Goal: Navigation & Orientation: Find specific page/section

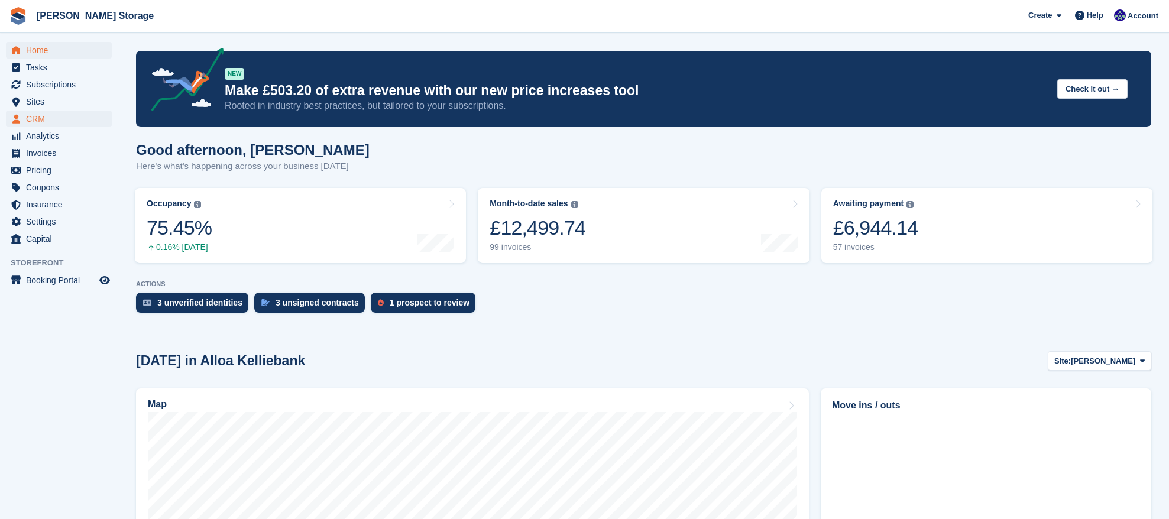
click at [53, 118] on span "CRM" at bounding box center [61, 119] width 71 height 17
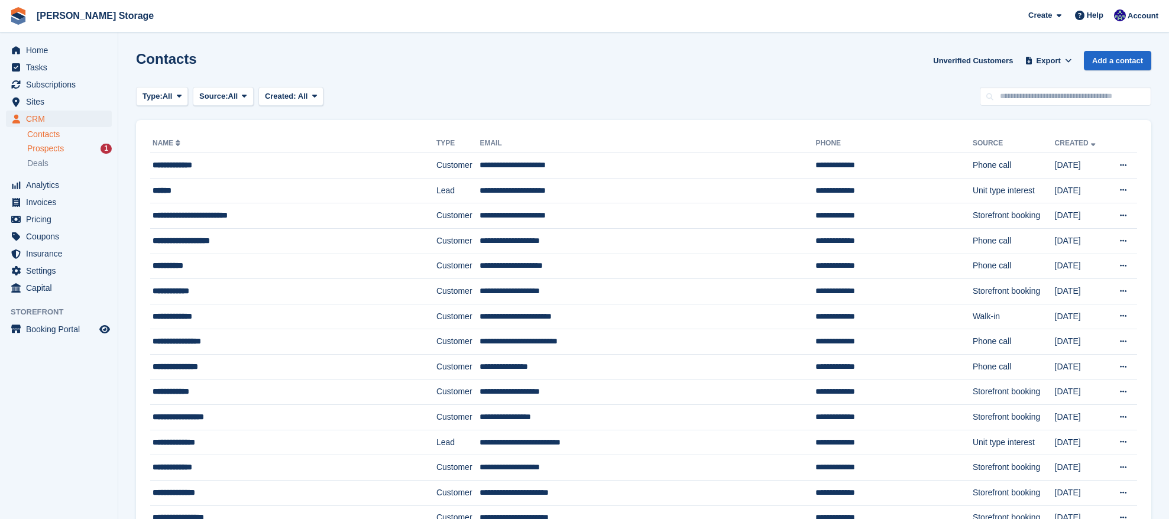
click at [61, 151] on span "Prospects" at bounding box center [45, 148] width 37 height 11
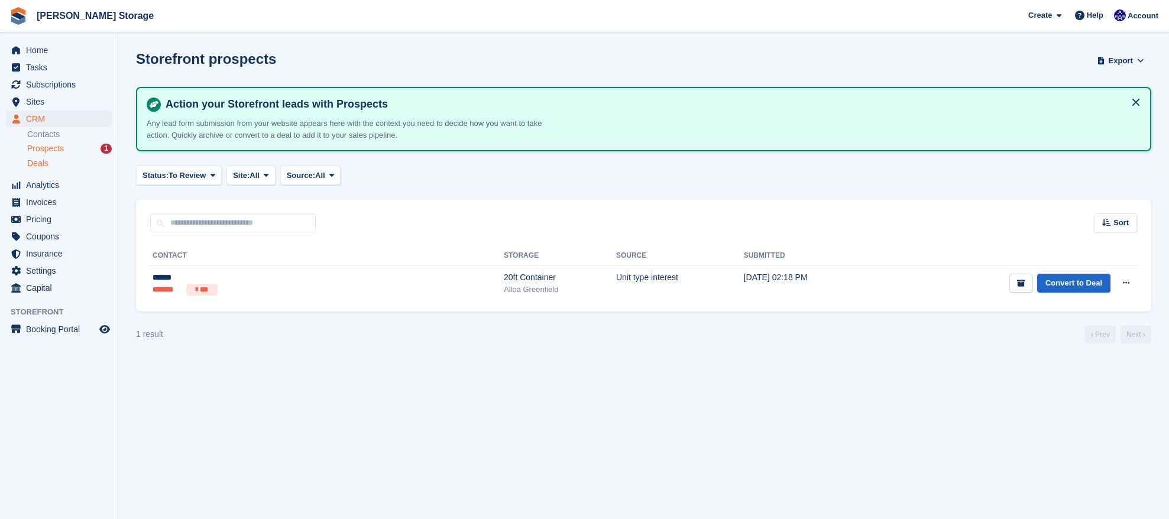
click at [53, 160] on div "Deals" at bounding box center [69, 163] width 85 height 11
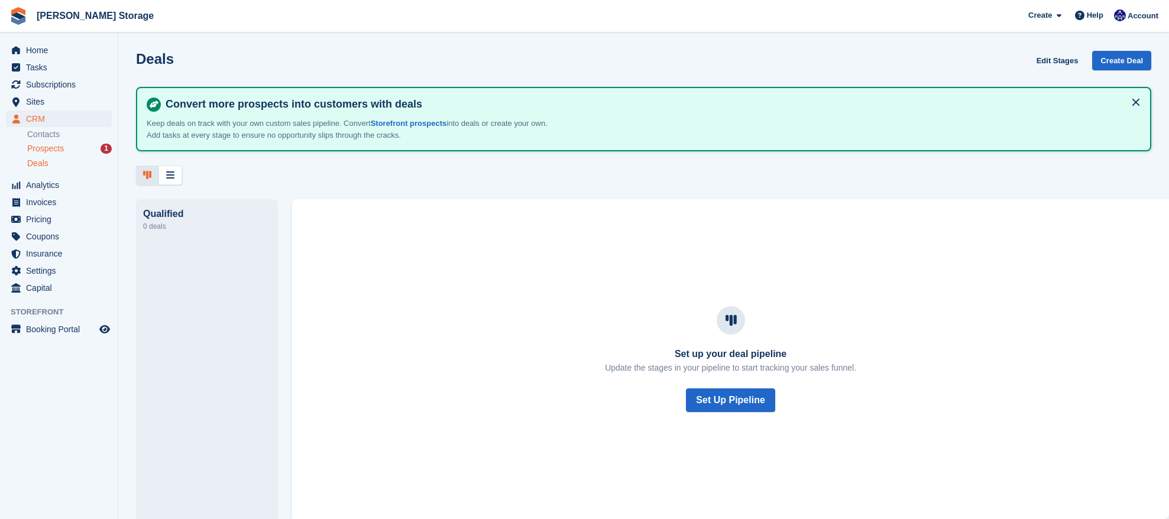
click at [57, 147] on span "Prospects" at bounding box center [45, 148] width 37 height 11
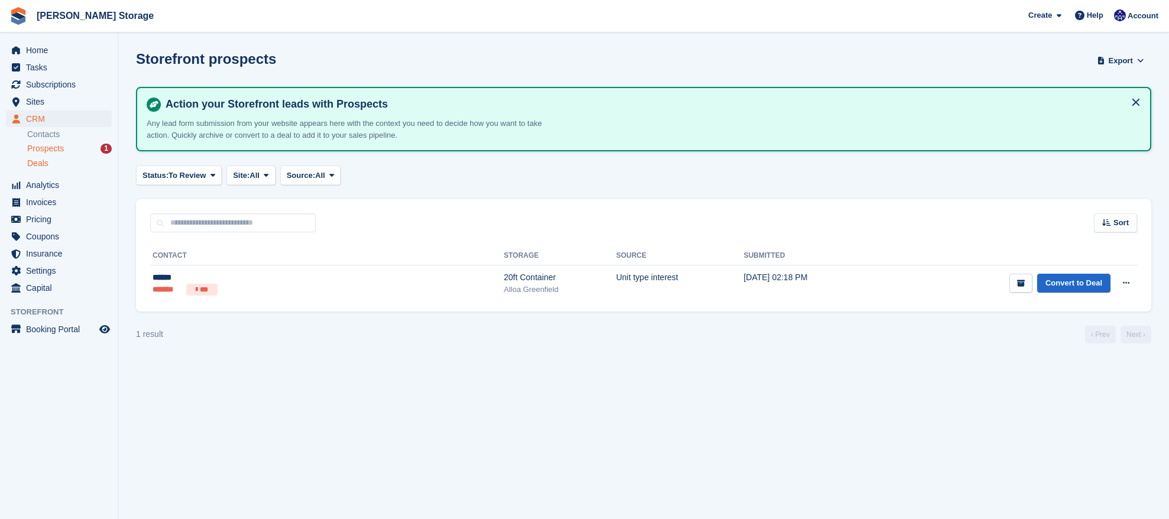
click at [60, 160] on div "Deals" at bounding box center [69, 163] width 85 height 11
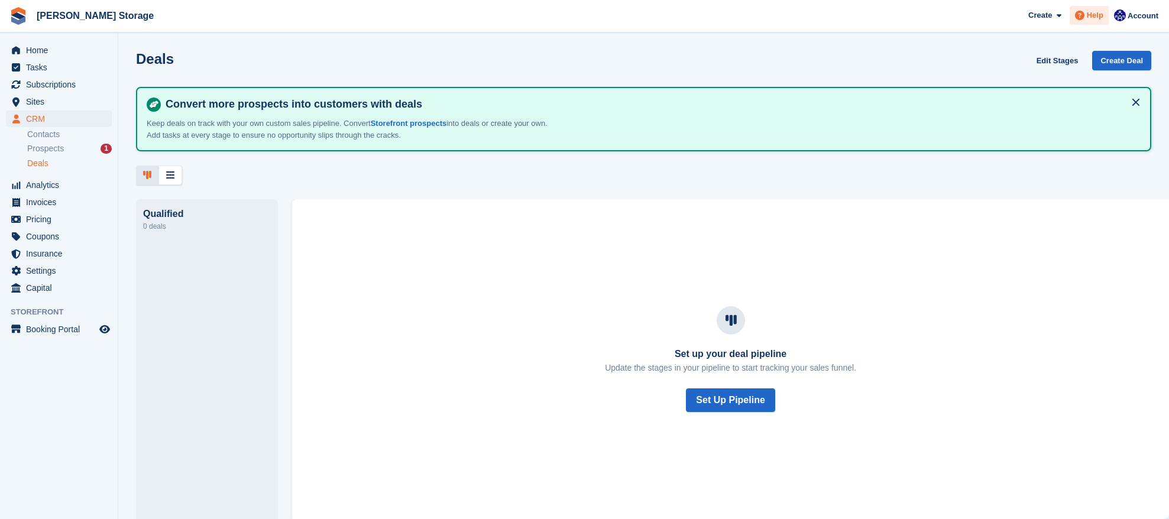
click at [1085, 18] on span at bounding box center [1080, 15] width 14 height 14
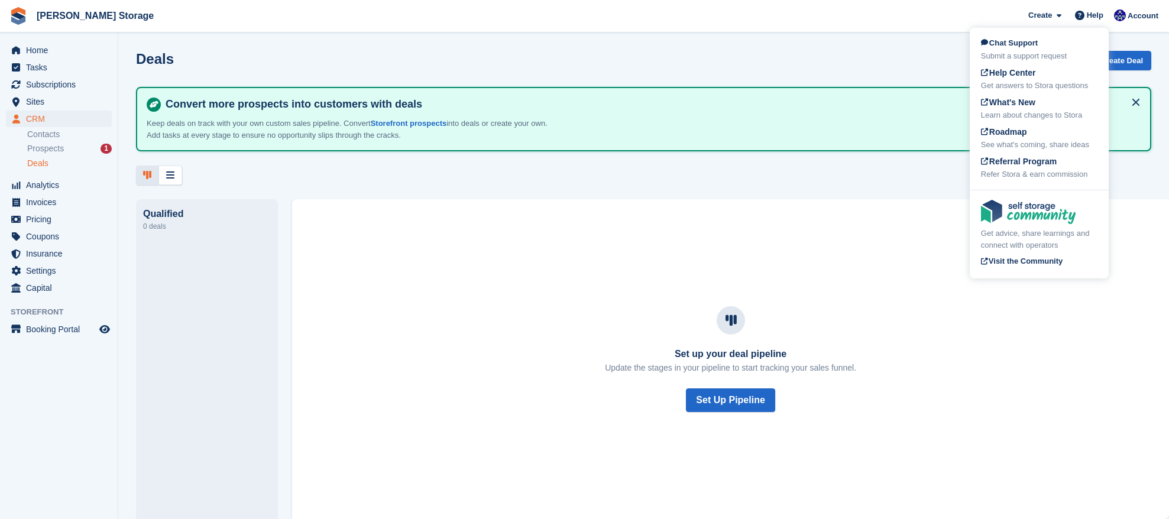
click at [1024, 73] on span "Help Center" at bounding box center [1008, 72] width 55 height 9
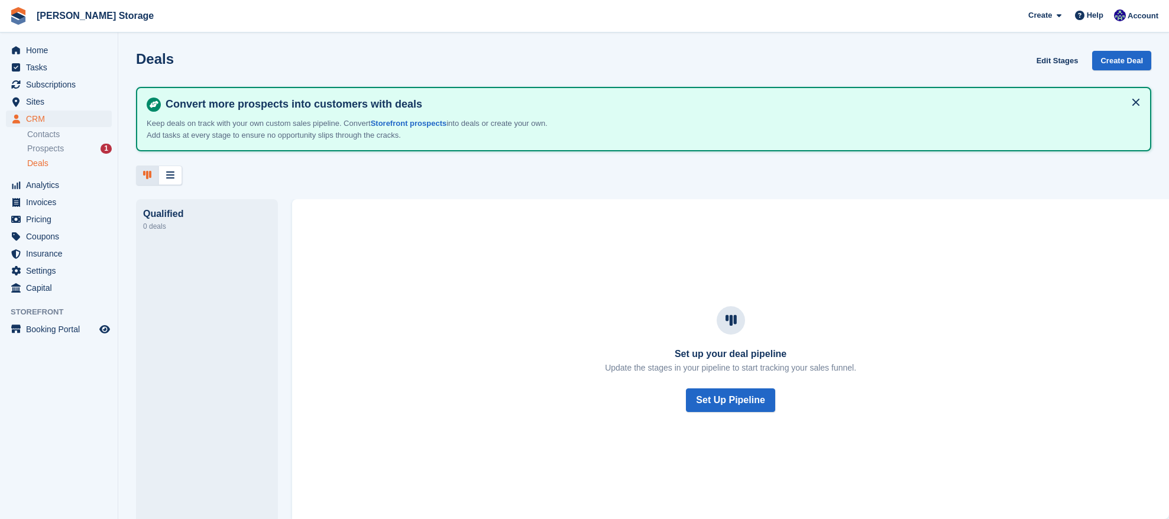
click at [40, 113] on span "CRM" at bounding box center [61, 119] width 71 height 17
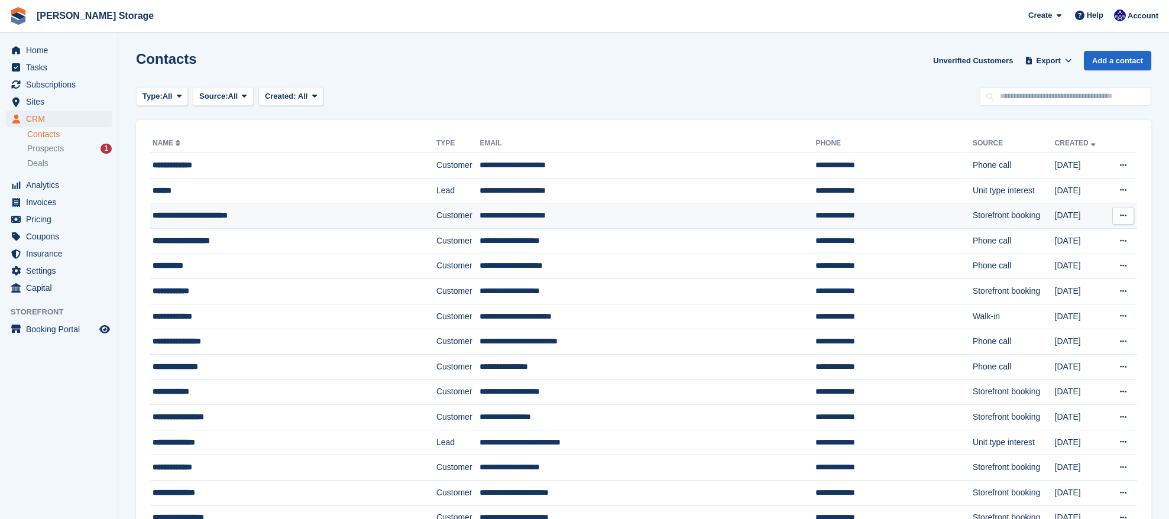
click at [973, 210] on td "Storefront booking" at bounding box center [1014, 215] width 82 height 25
click at [973, 286] on td "Storefront booking" at bounding box center [1014, 291] width 82 height 25
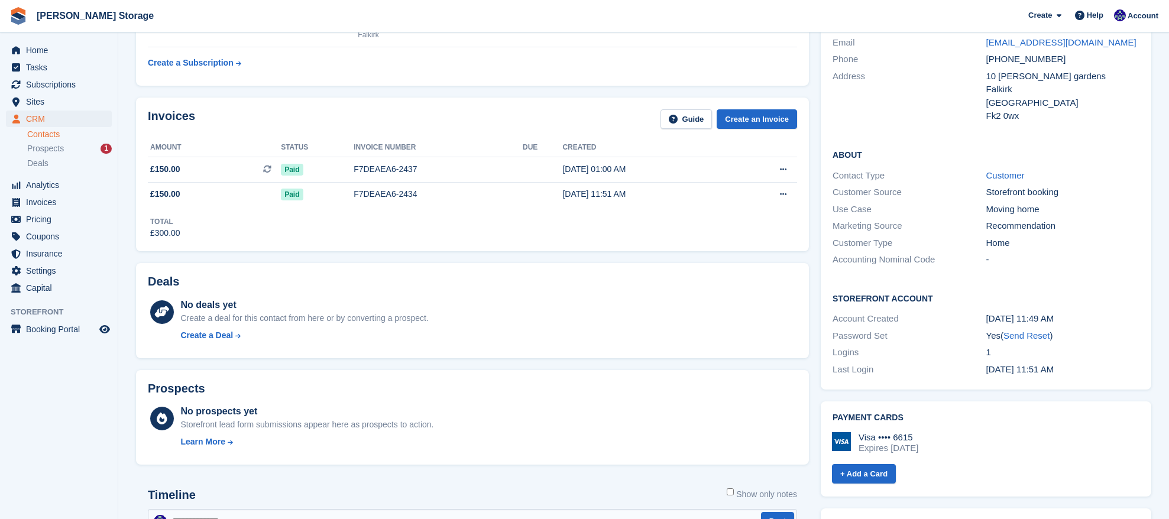
scroll to position [131, 0]
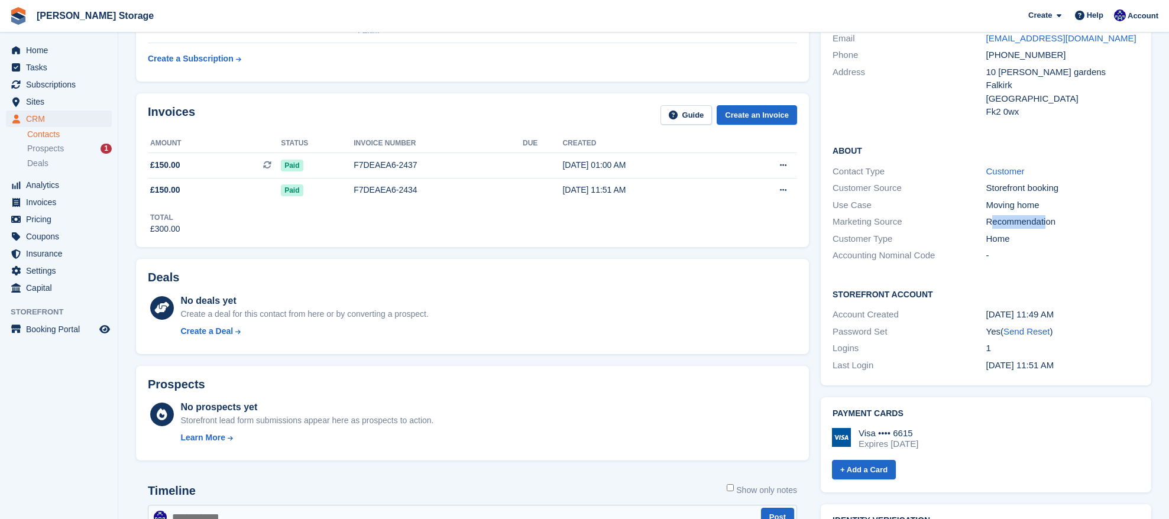
drag, startPoint x: 990, startPoint y: 218, endPoint x: 1046, endPoint y: 216, distance: 56.8
click at [1046, 216] on div "Recommendation" at bounding box center [1063, 222] width 153 height 14
click at [1005, 191] on div "Storefront booking" at bounding box center [1063, 189] width 153 height 14
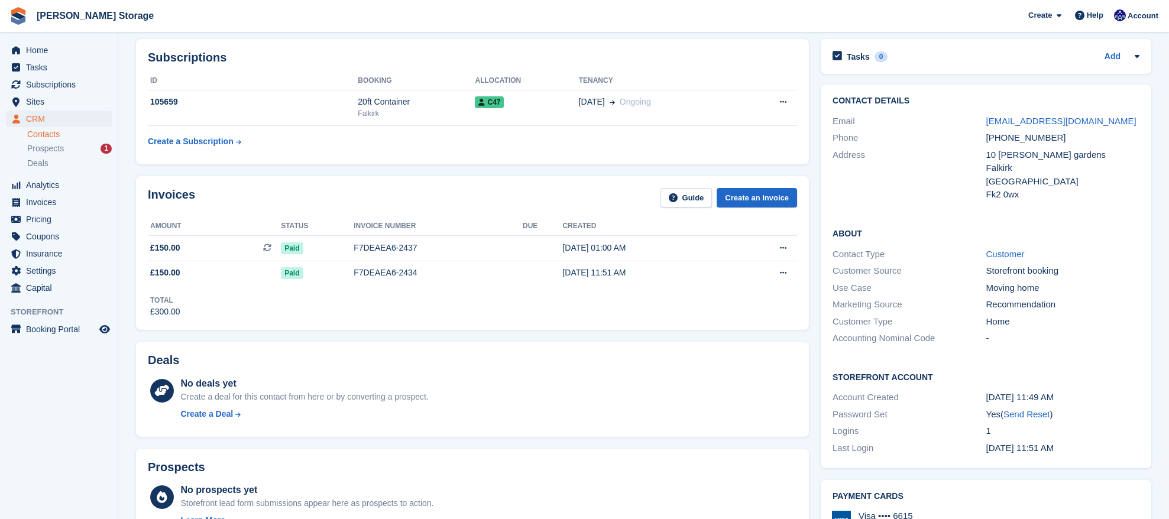
scroll to position [46, 0]
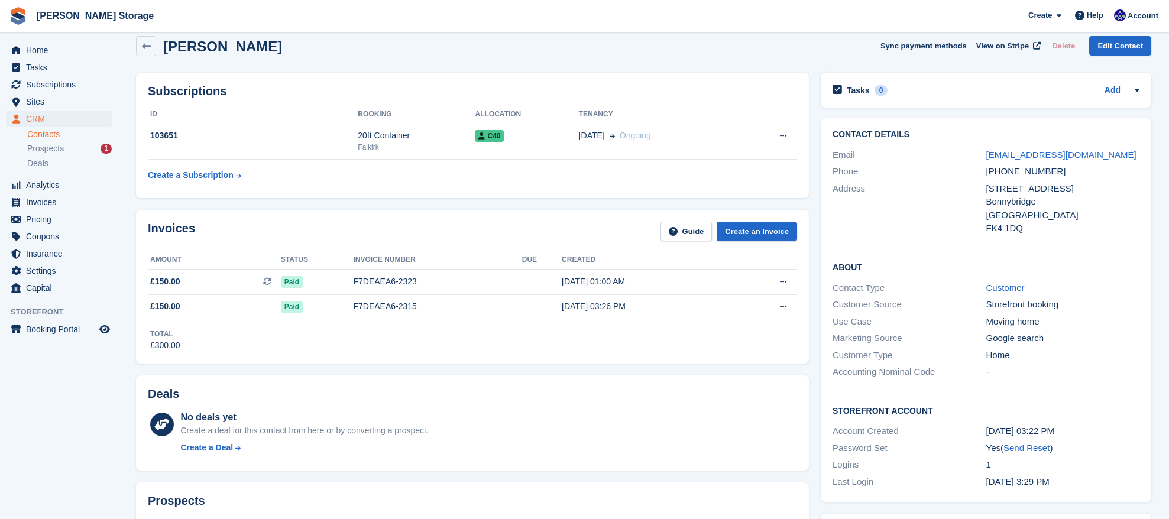
scroll to position [24, 0]
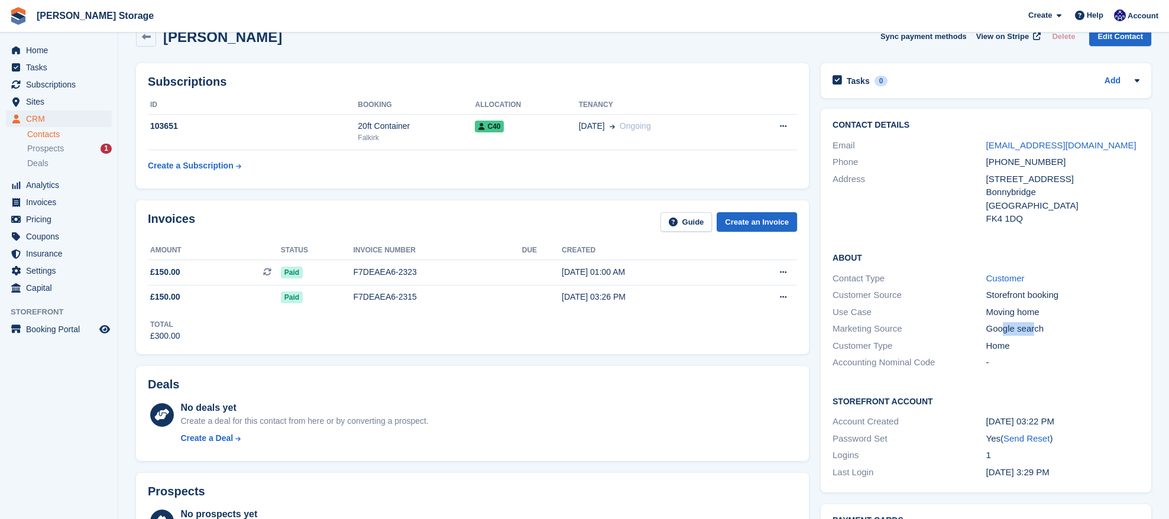
drag, startPoint x: 1035, startPoint y: 326, endPoint x: 998, endPoint y: 326, distance: 37.3
click at [1001, 328] on div "Google search" at bounding box center [1063, 329] width 153 height 14
click at [992, 325] on div "Google search" at bounding box center [1063, 329] width 153 height 14
